Goal: Find specific page/section: Find specific page/section

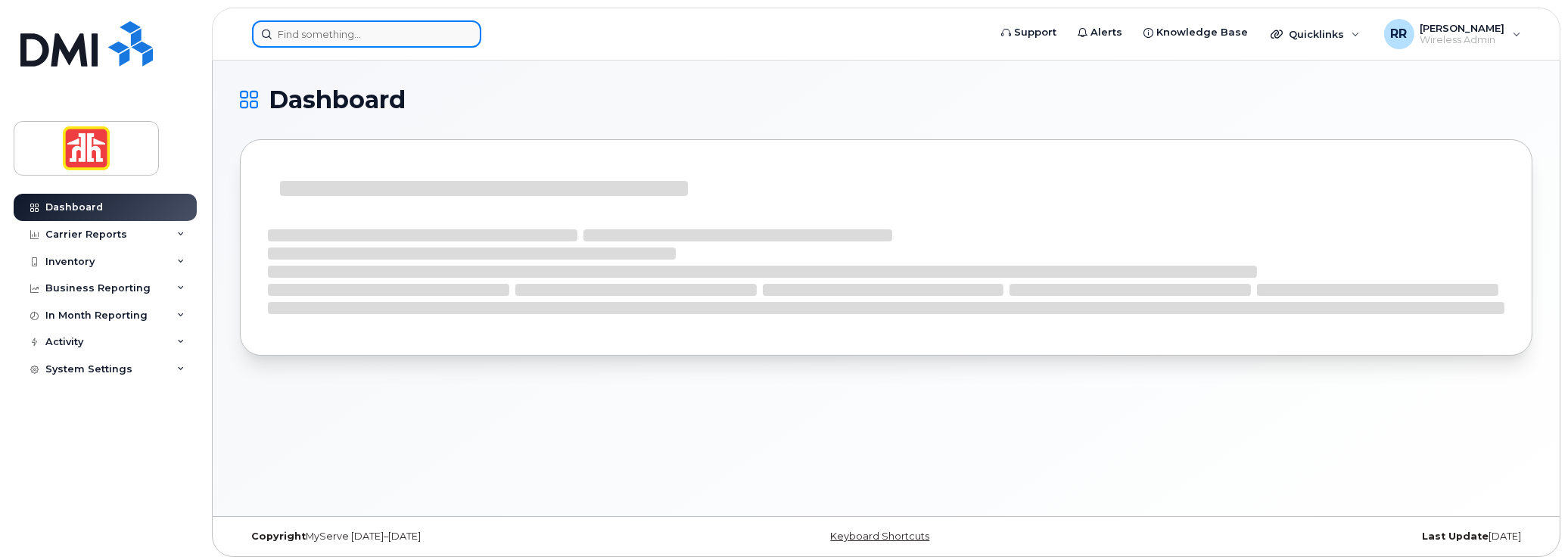
click at [283, 31] on input at bounding box center [367, 33] width 229 height 27
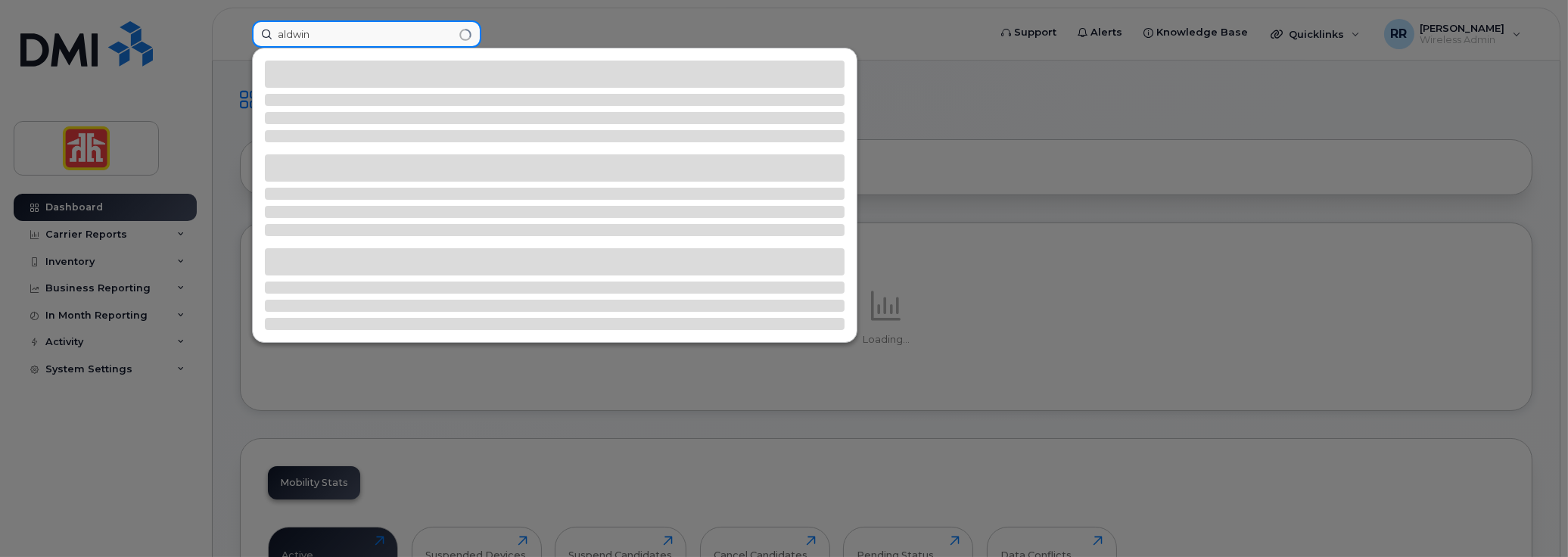
type input "aldwin"
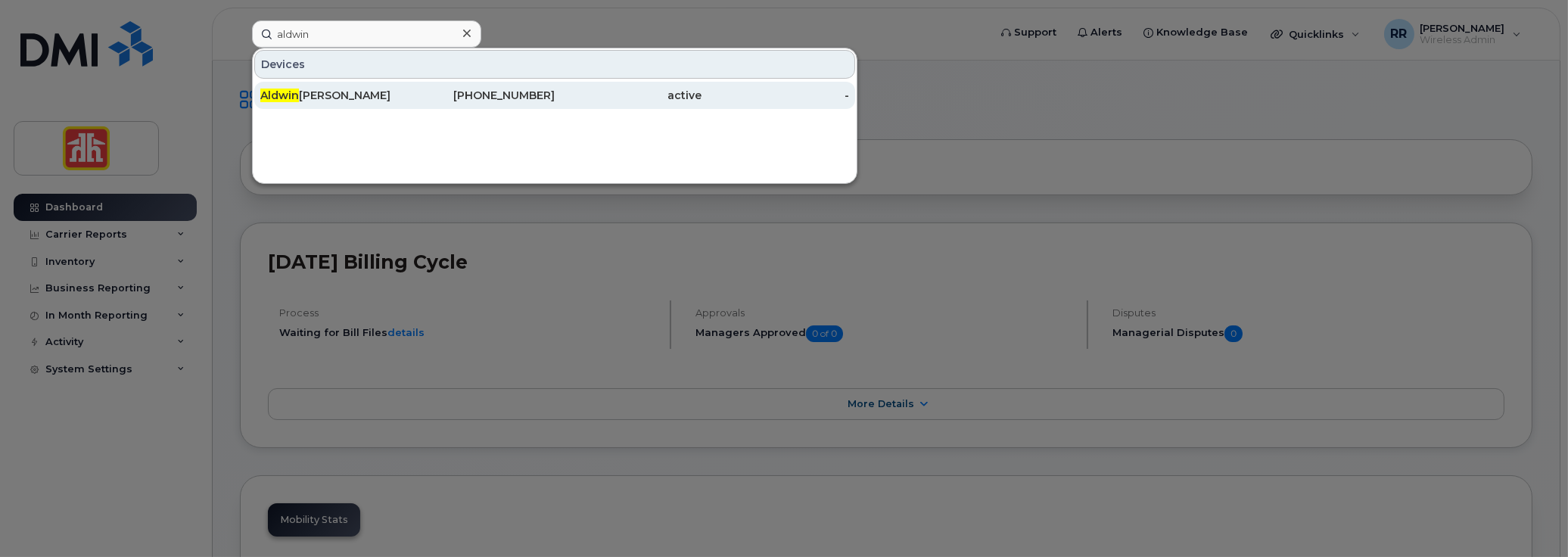
click at [324, 91] on div "Aldwin Quinones" at bounding box center [334, 95] width 148 height 15
